Goal: Obtain resource: Download file/media

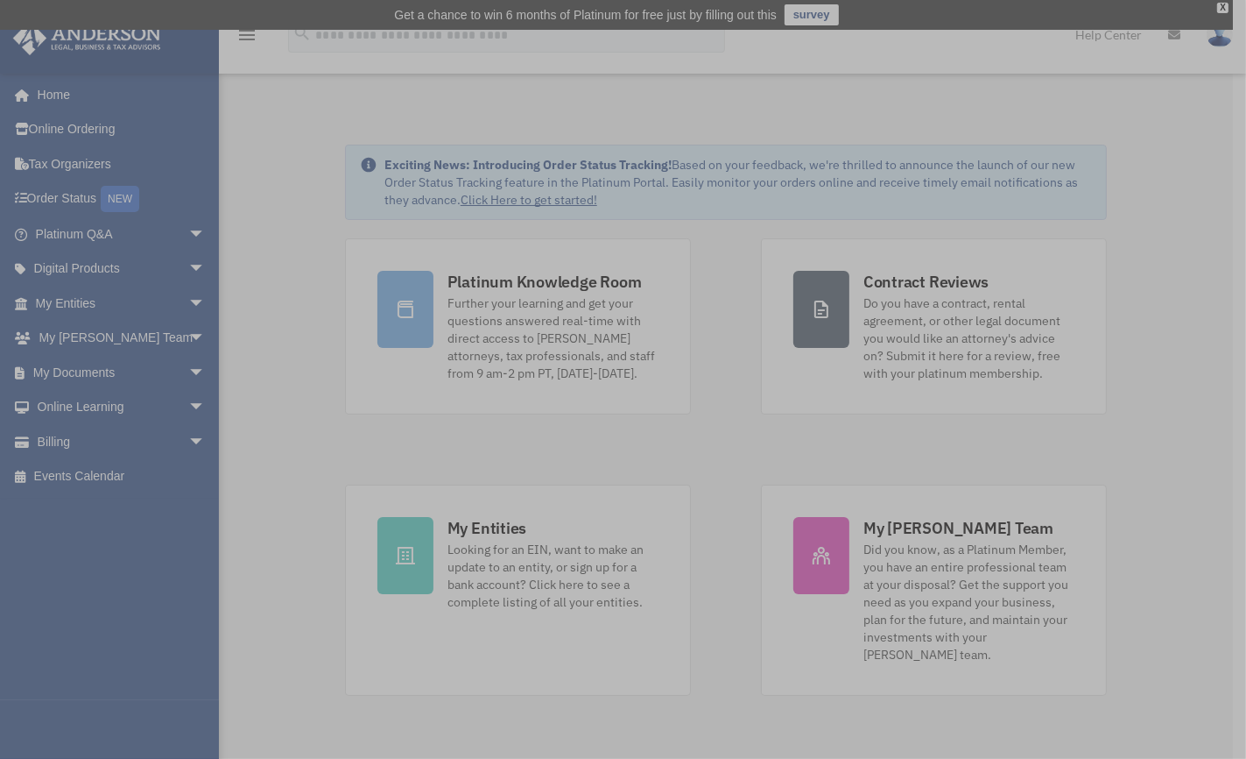
click at [99, 363] on div "x" at bounding box center [623, 379] width 1246 height 759
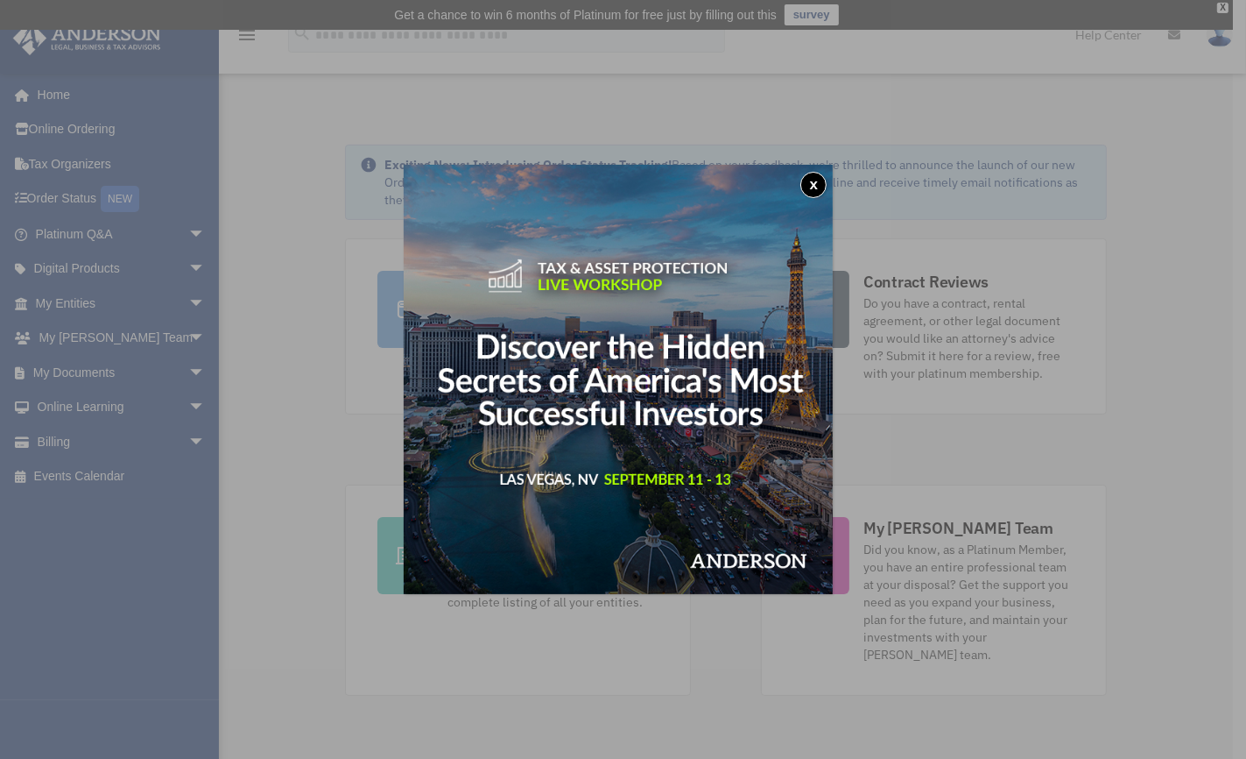
click at [820, 178] on button "x" at bounding box center [814, 185] width 26 height 26
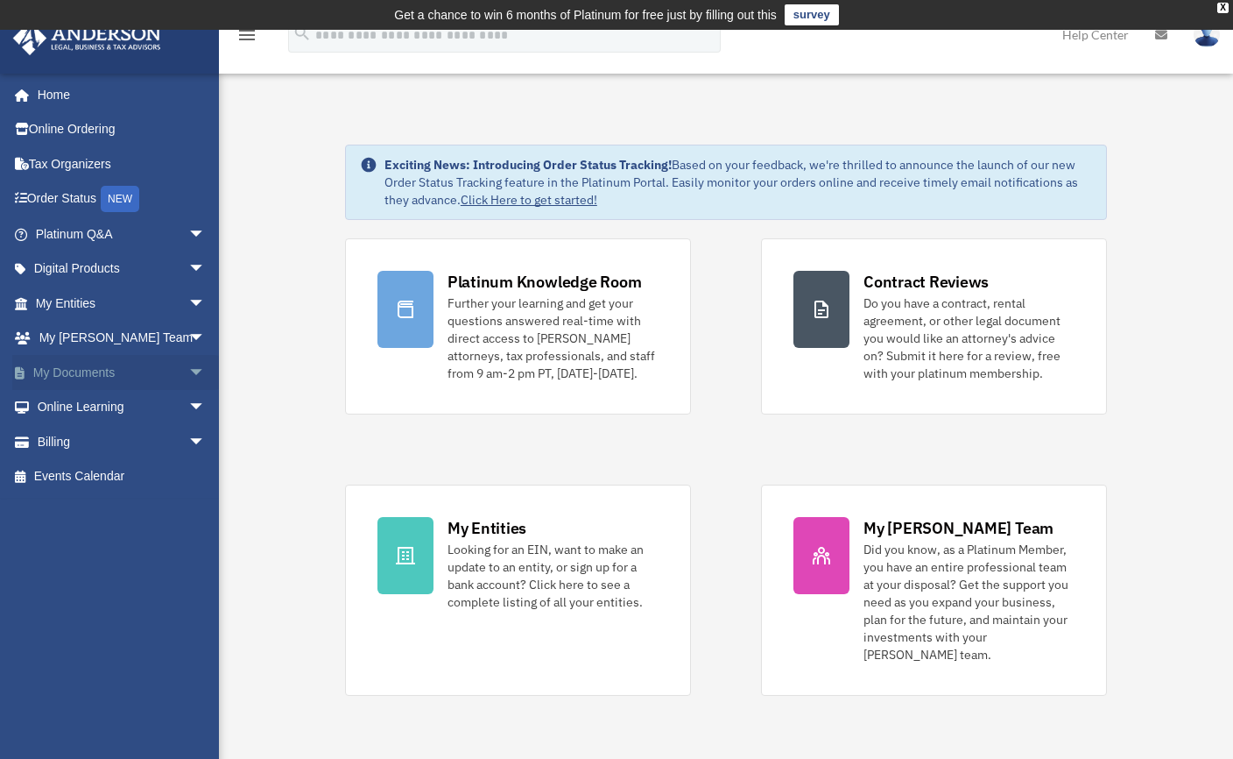
click at [188, 367] on span "arrow_drop_down" at bounding box center [205, 373] width 35 height 36
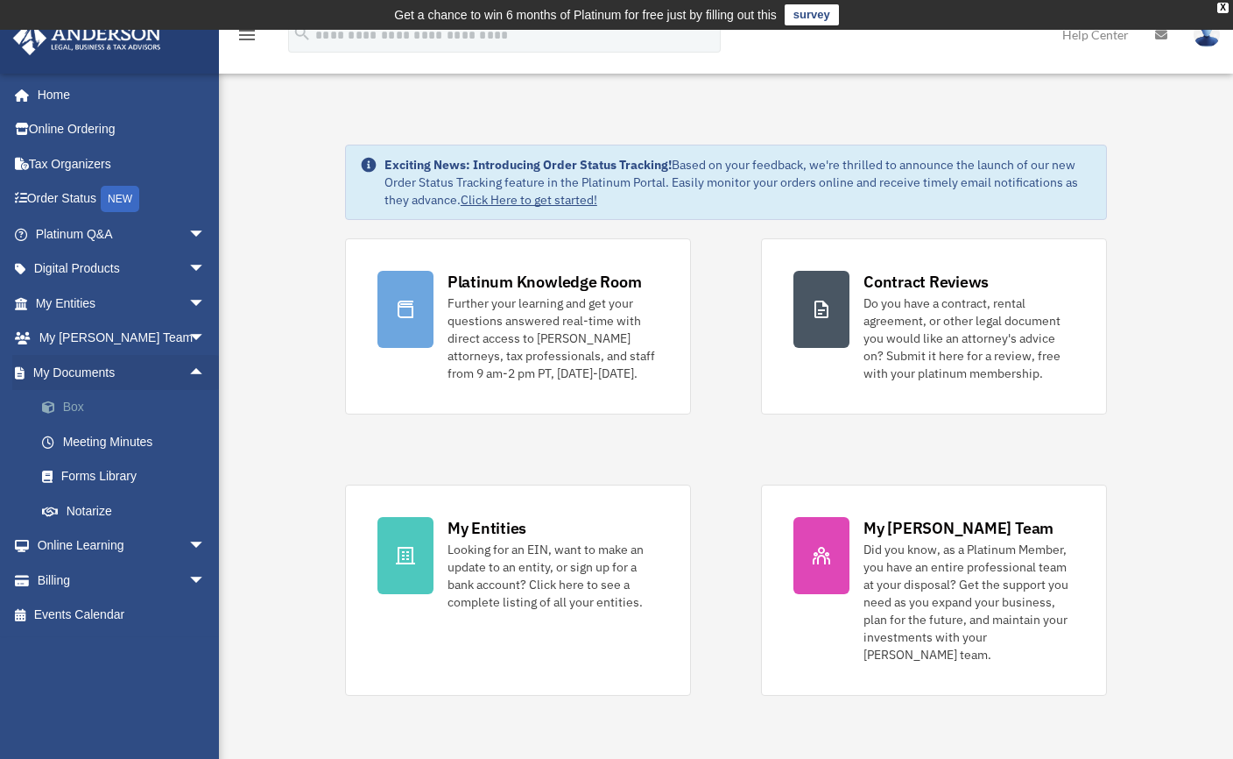
click at [102, 405] on link "Box" at bounding box center [129, 407] width 208 height 35
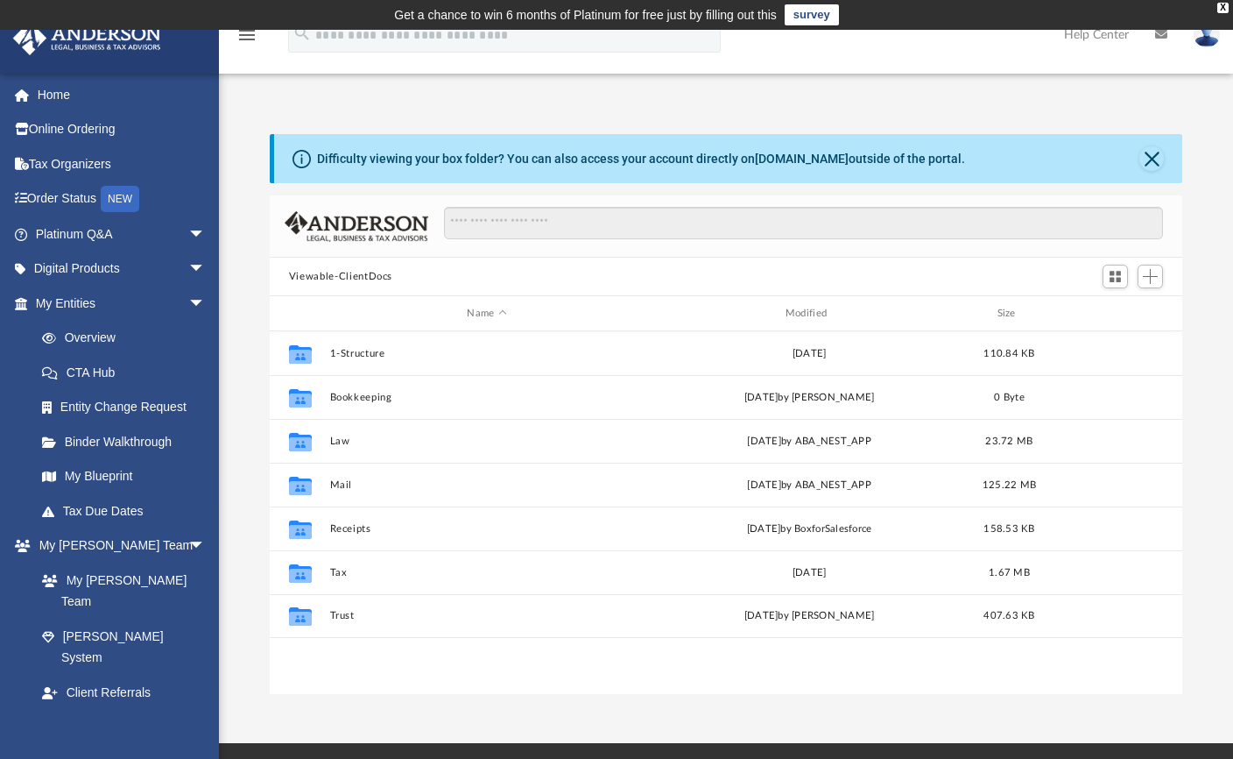
scroll to position [385, 900]
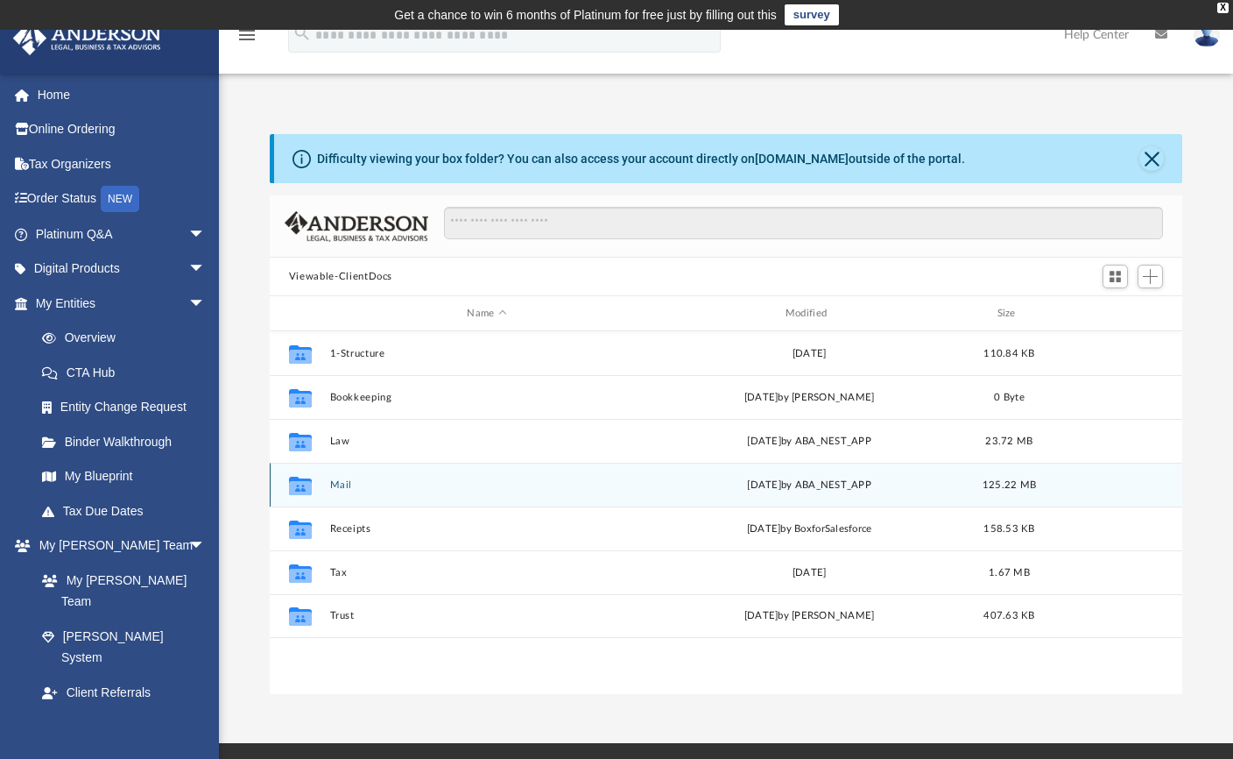
click at [314, 479] on icon "Collaborated Folder" at bounding box center [300, 484] width 28 height 28
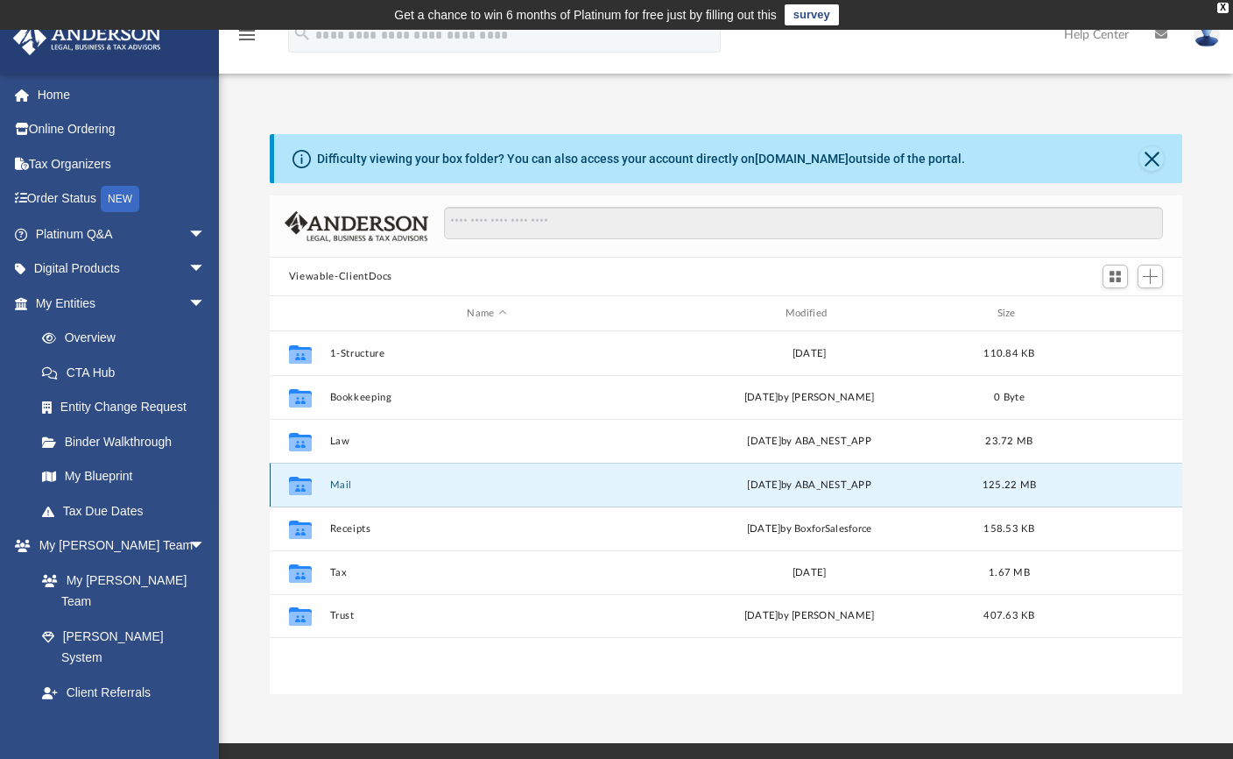
click at [339, 479] on button "Mail" at bounding box center [486, 484] width 314 height 11
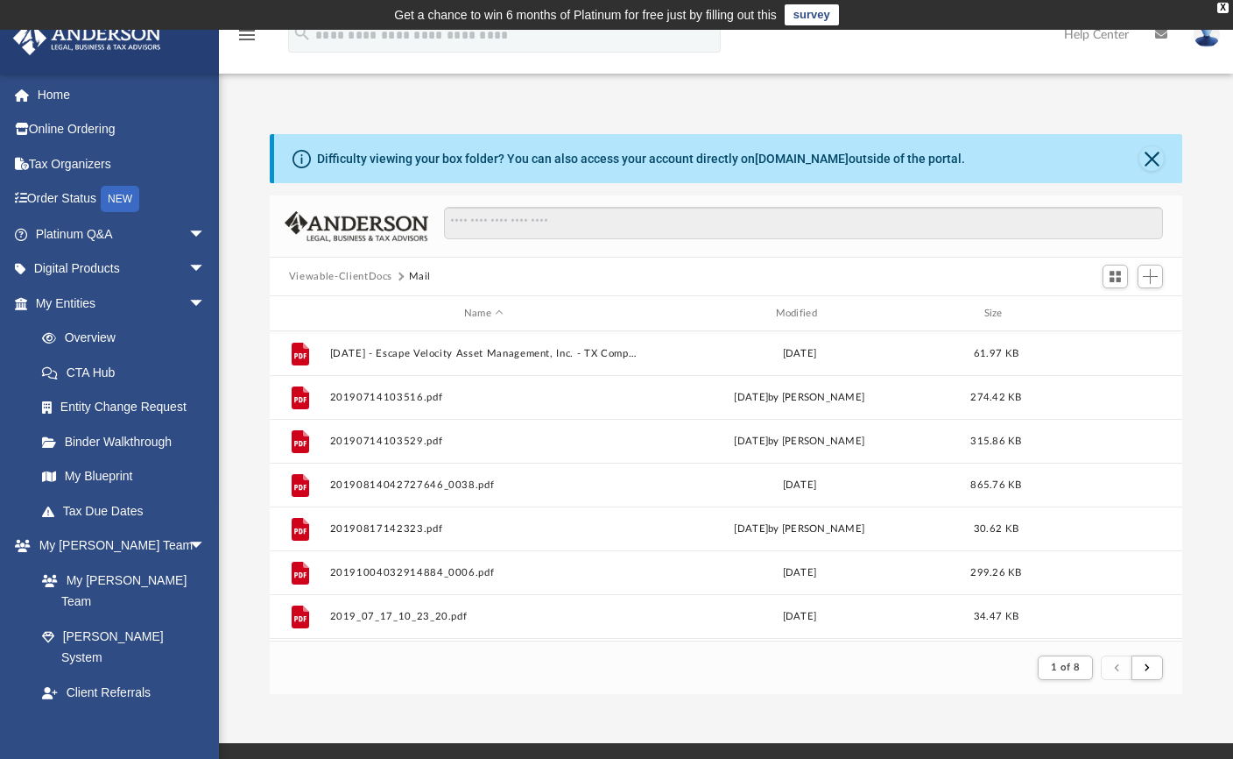
scroll to position [330, 900]
click at [804, 308] on div "Modified" at bounding box center [799, 314] width 308 height 16
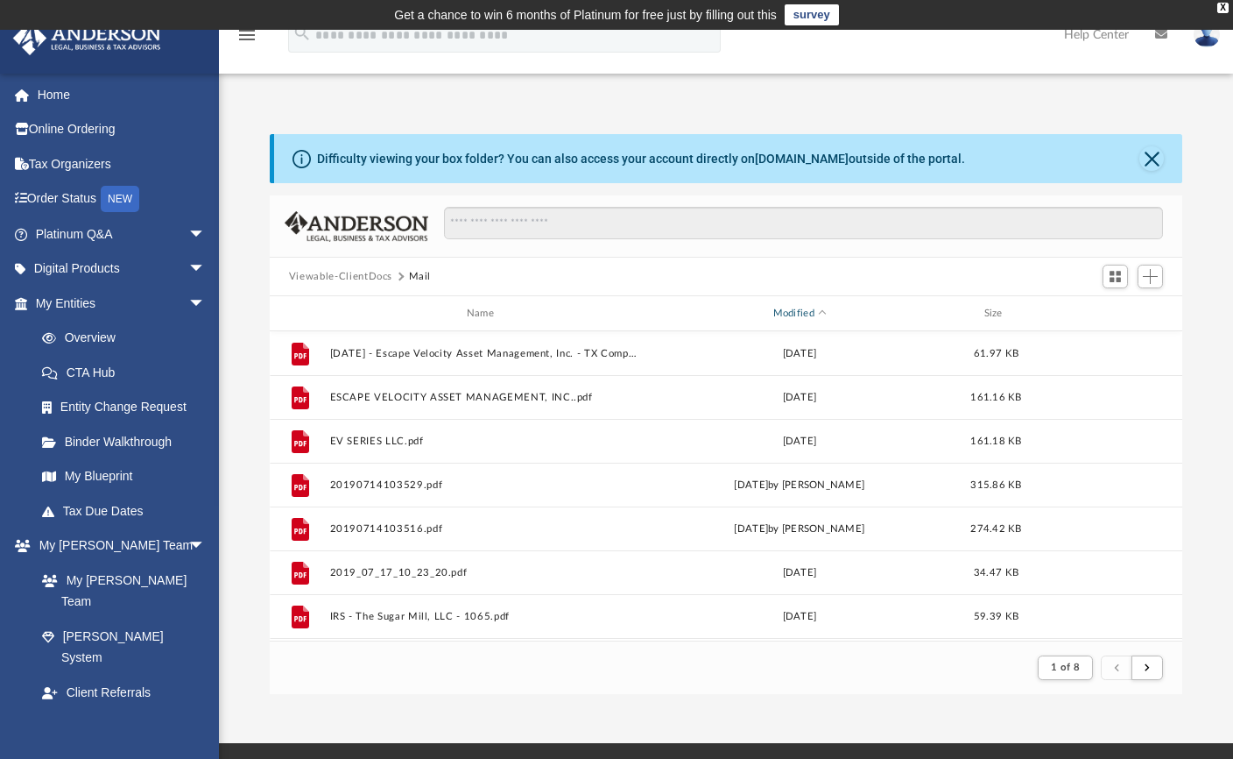
click at [804, 308] on div "Modified" at bounding box center [799, 314] width 308 height 16
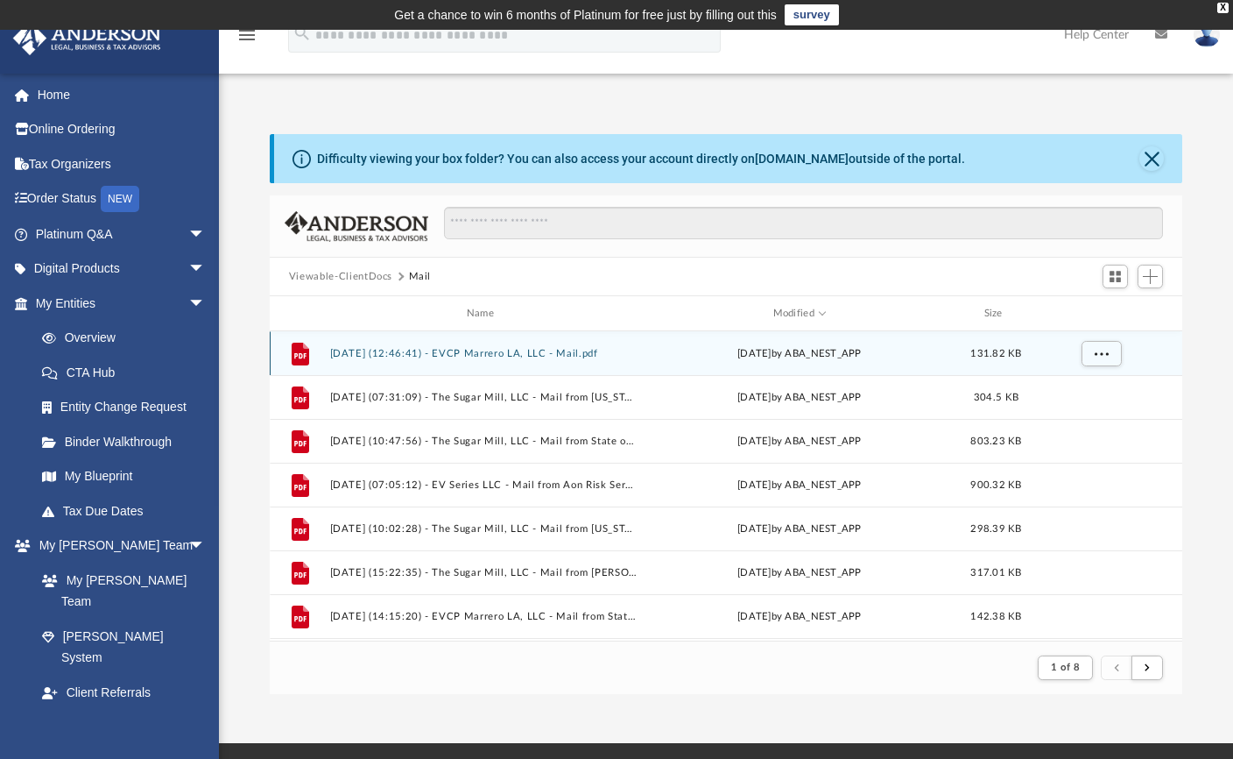
click at [527, 350] on button "[DATE] (12:46:41) - EVCP Marrero LA, LLC - Mail.pdf" at bounding box center [483, 353] width 308 height 11
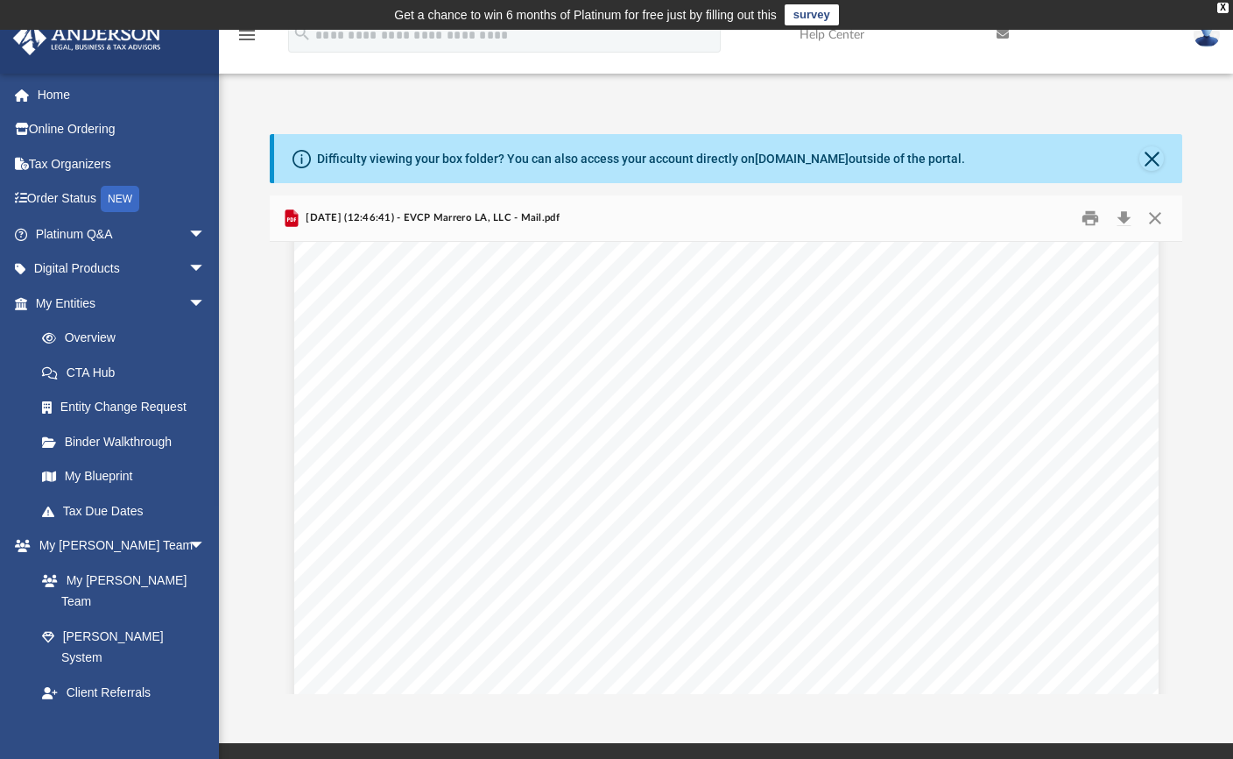
scroll to position [263, 0]
click at [1147, 156] on button "Close" at bounding box center [1152, 158] width 25 height 25
